Goal: Check status: Check status

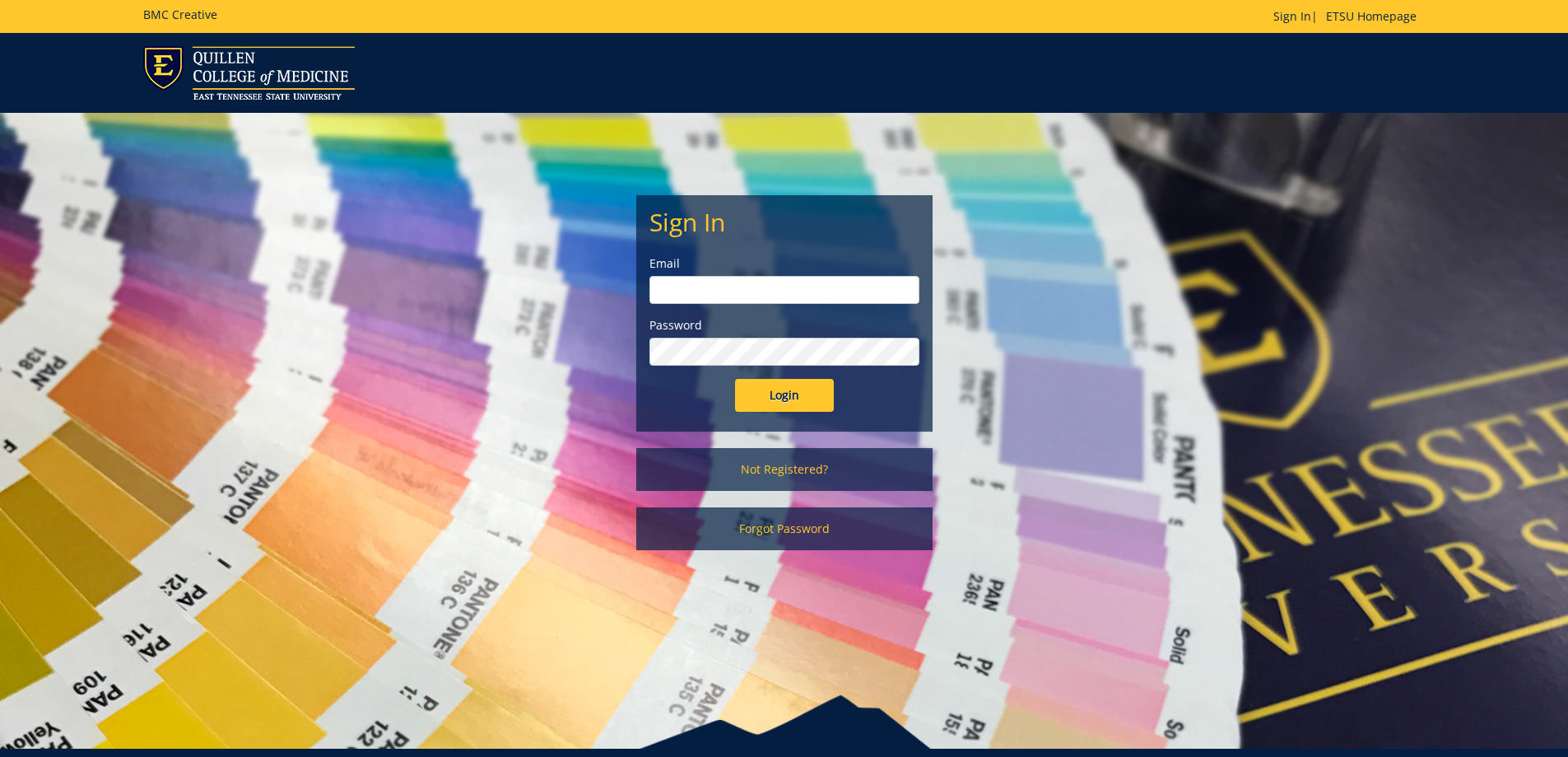
click at [767, 288] on input "email" at bounding box center [785, 290] width 270 height 28
type input "[EMAIL_ADDRESS][DOMAIN_NAME]"
click at [735, 379] on input "Login" at bounding box center [784, 395] width 99 height 33
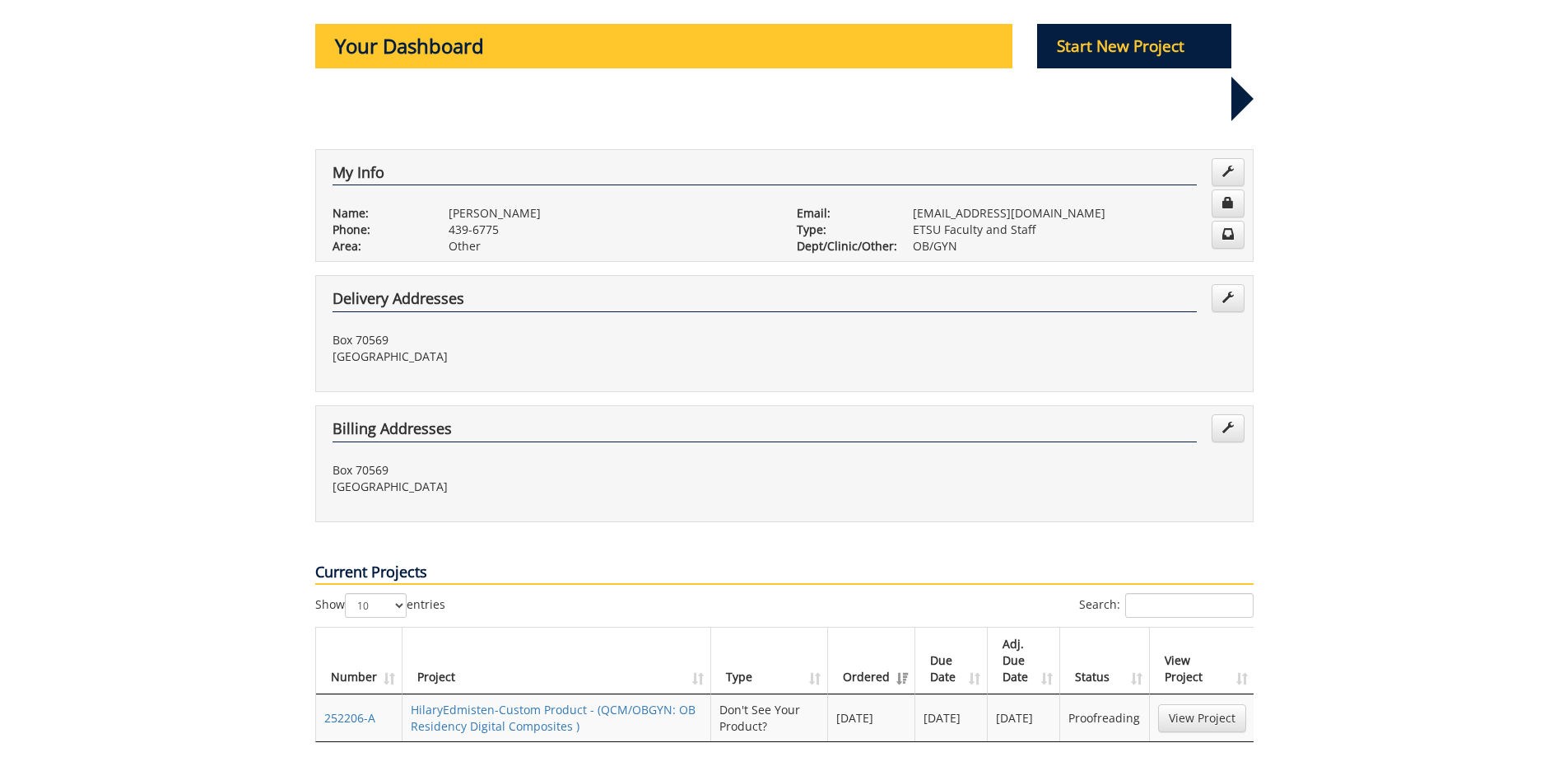
scroll to position [247, 0]
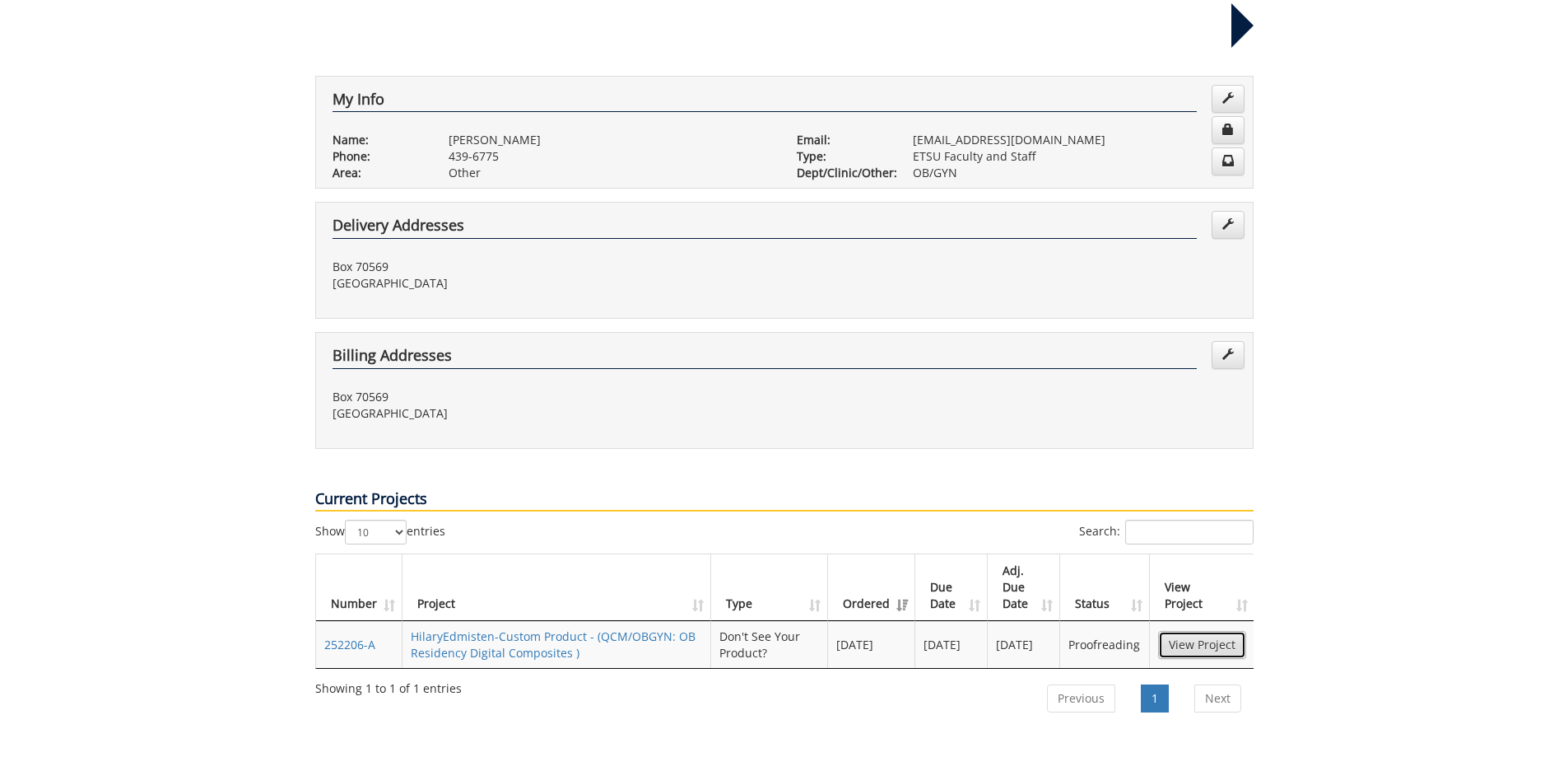
click at [1208, 631] on link "View Project" at bounding box center [1203, 645] width 88 height 28
